Goal: Information Seeking & Learning: Learn about a topic

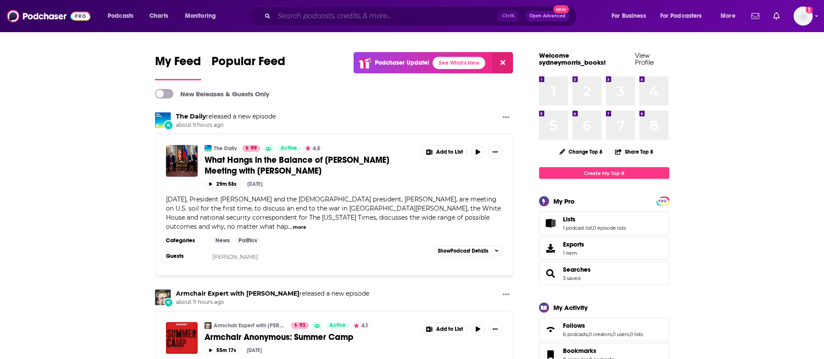
click at [380, 19] on input "Search podcasts, credits, & more..." at bounding box center [386, 16] width 224 height 14
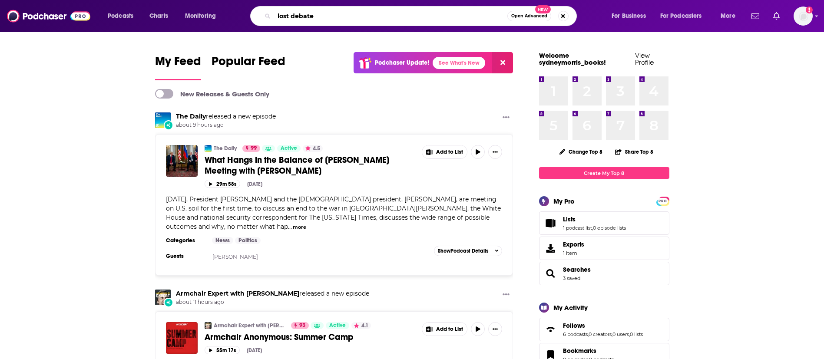
type input "lost debate"
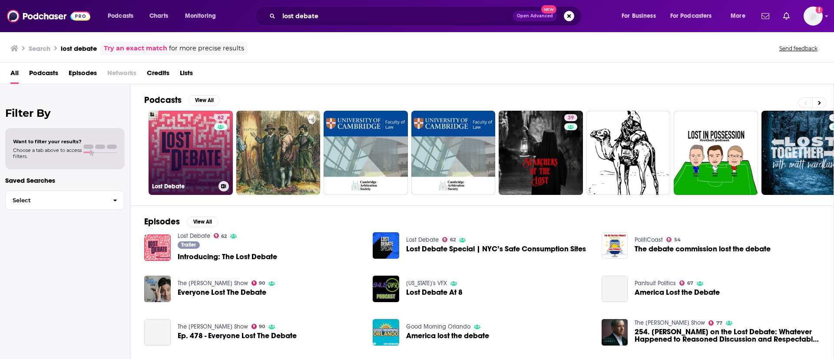
click at [193, 168] on link "62 Lost Debate" at bounding box center [191, 153] width 84 height 84
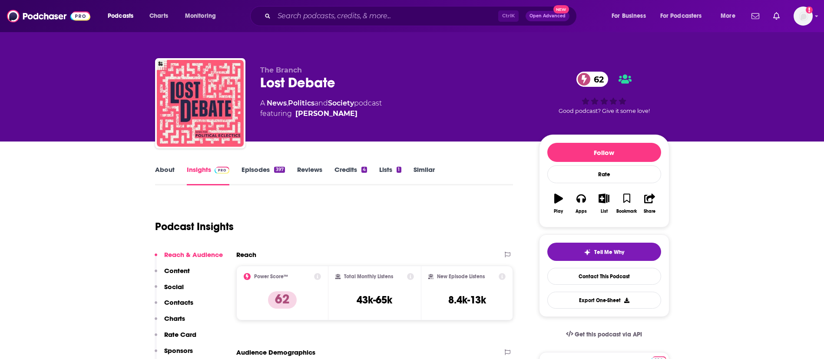
scroll to position [65, 0]
